Goal: Navigation & Orientation: Find specific page/section

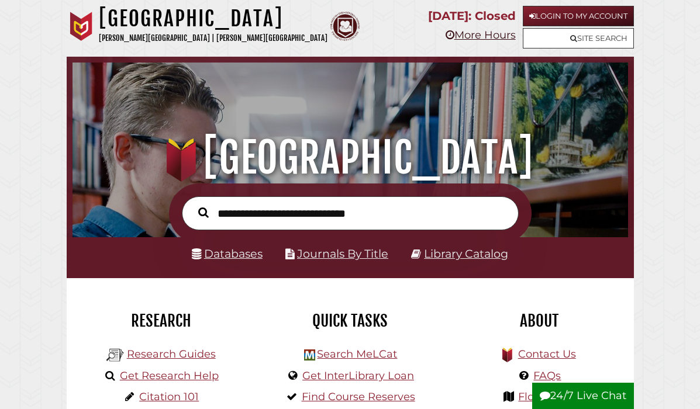
click at [485, 34] on link "More Hours" at bounding box center [480, 35] width 70 height 13
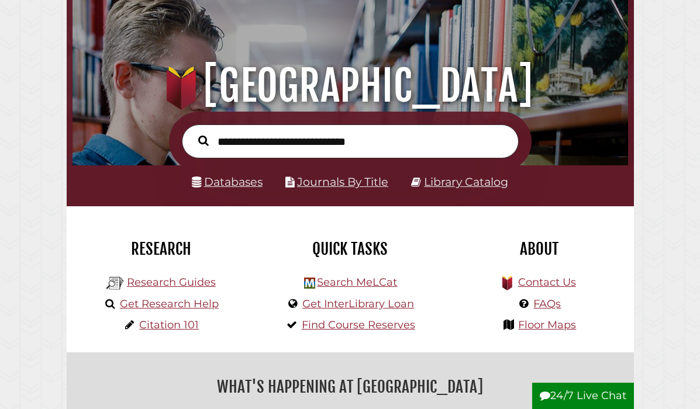
scroll to position [75, 0]
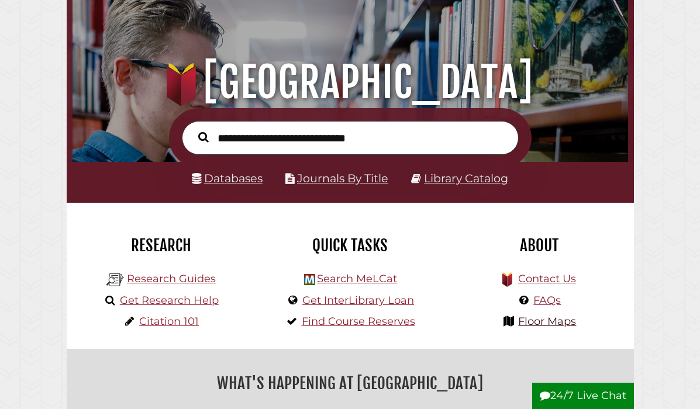
click at [519, 318] on link "Floor Maps" at bounding box center [547, 321] width 58 height 13
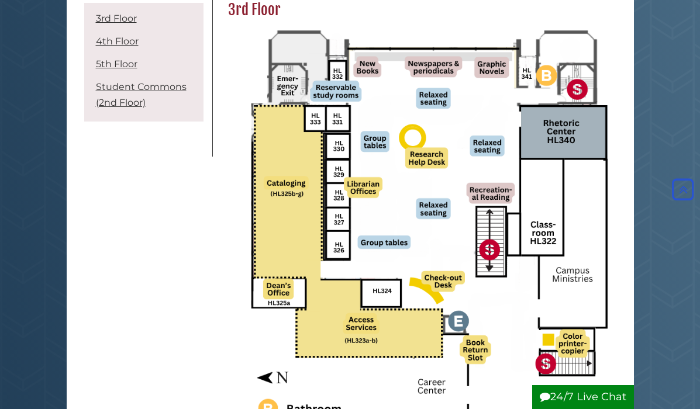
scroll to position [172, 0]
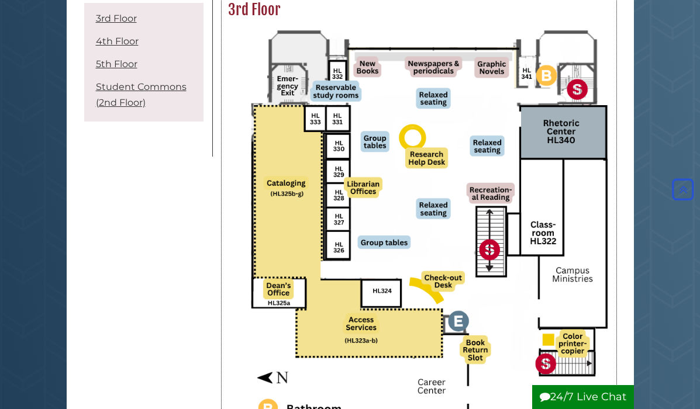
click at [426, 313] on img at bounding box center [419, 250] width 382 height 450
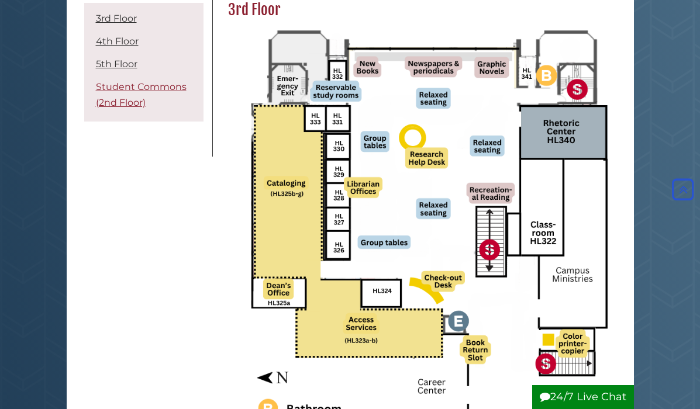
click at [126, 103] on link "Student Commons (2nd Floor)" at bounding box center [141, 94] width 91 height 27
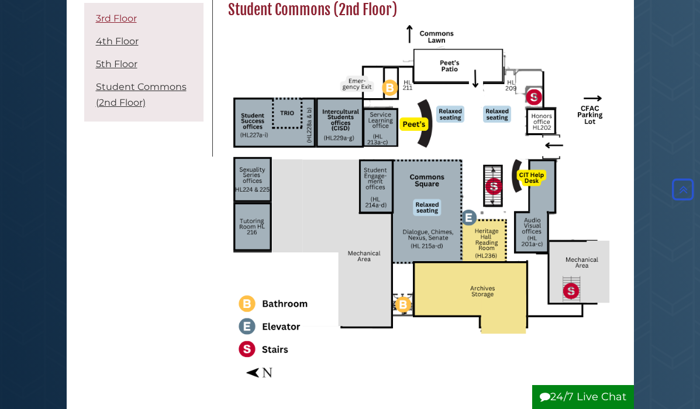
click at [108, 22] on link "3rd Floor" at bounding box center [116, 18] width 41 height 11
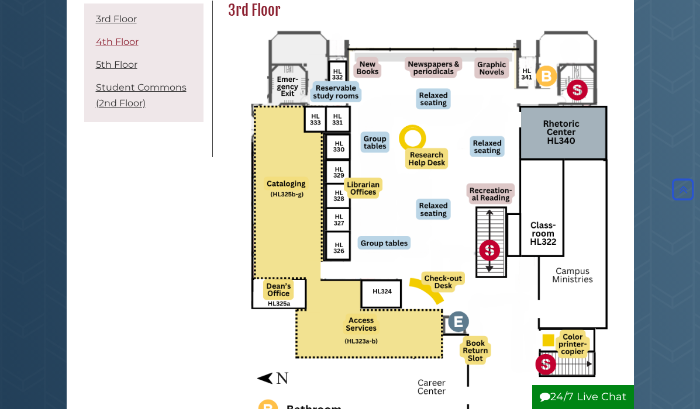
click at [126, 44] on link "4th Floor" at bounding box center [117, 41] width 43 height 11
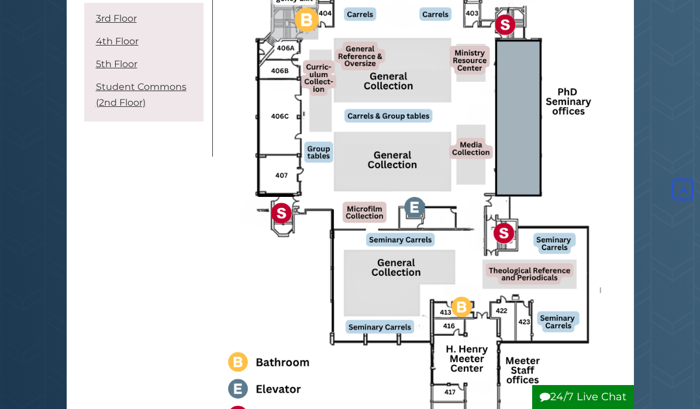
scroll to position [741, 0]
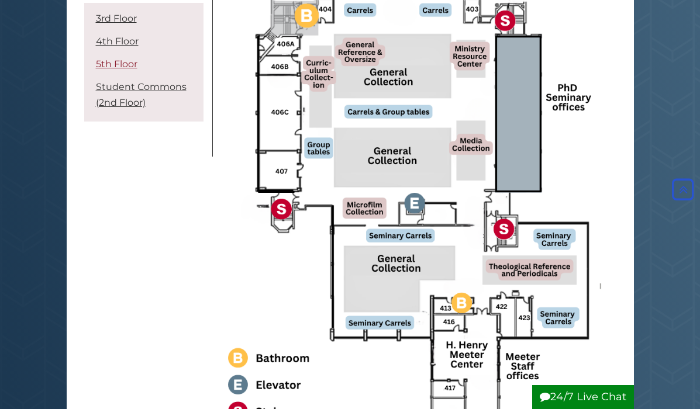
click at [133, 63] on link "5th Floor" at bounding box center [117, 63] width 42 height 11
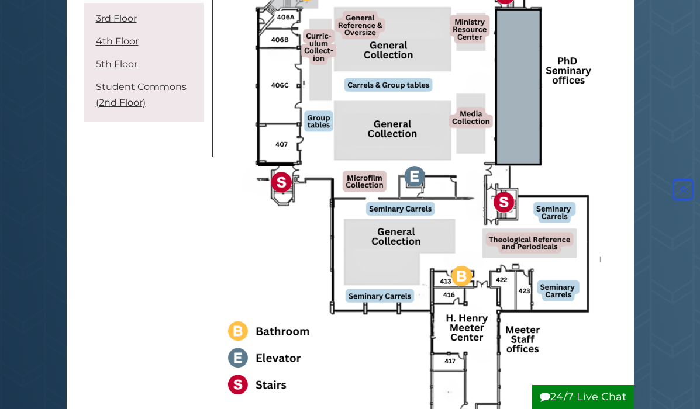
scroll to position [761, 0]
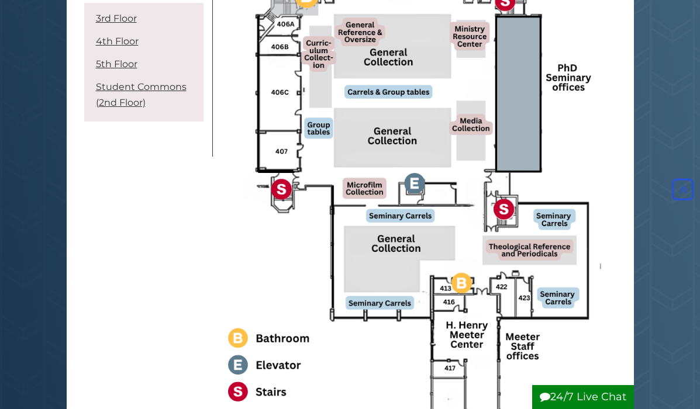
scroll to position [741, 0]
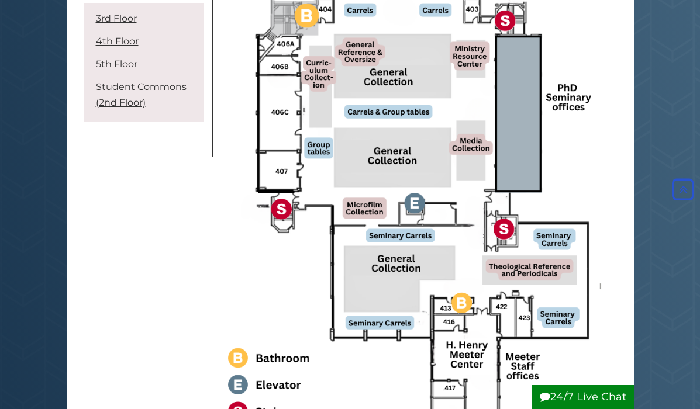
scroll to position [171, 0]
